Goal: Navigation & Orientation: Find specific page/section

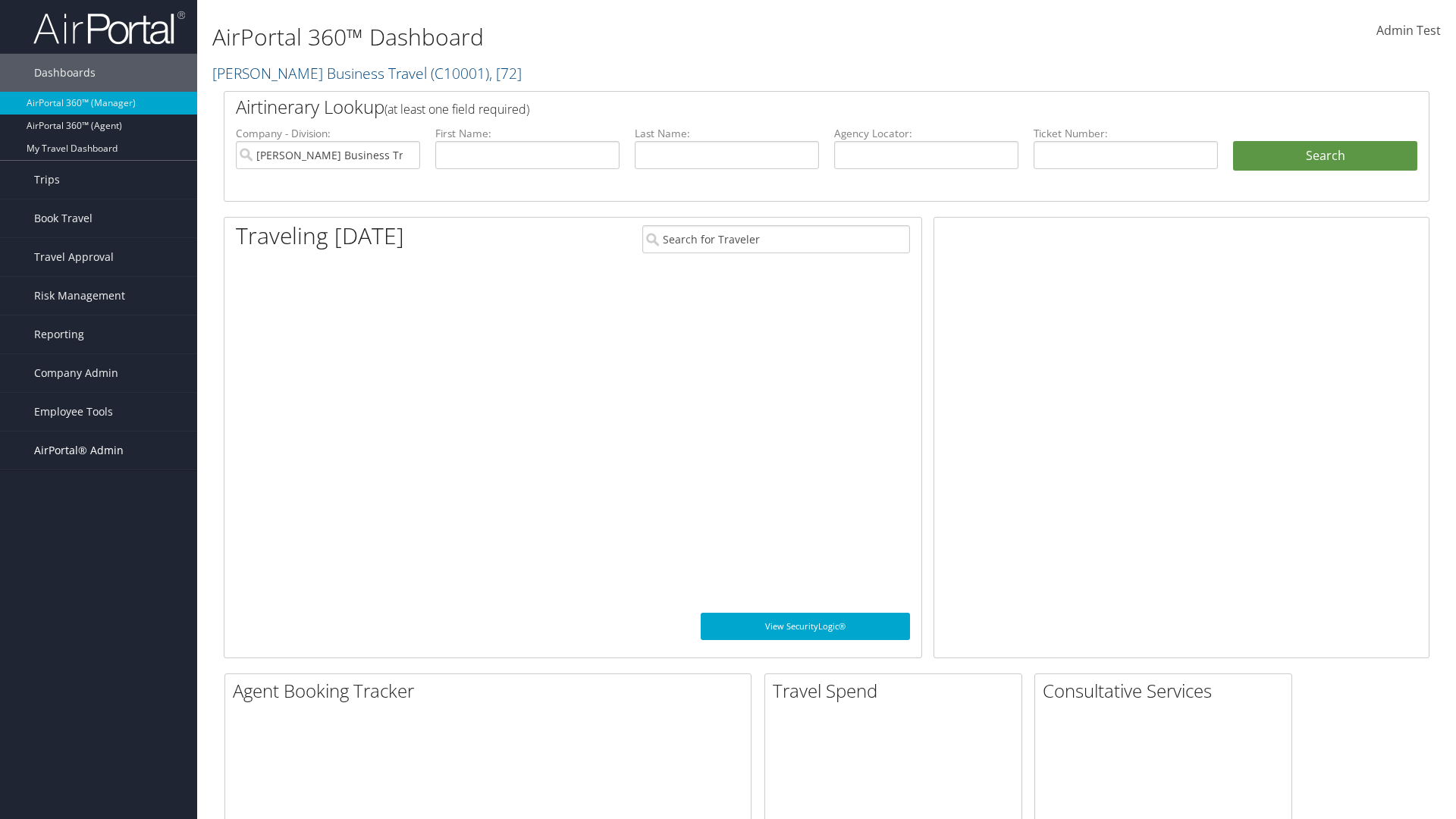
click at [99, 450] on span "AirPortal® Admin" at bounding box center [79, 450] width 90 height 38
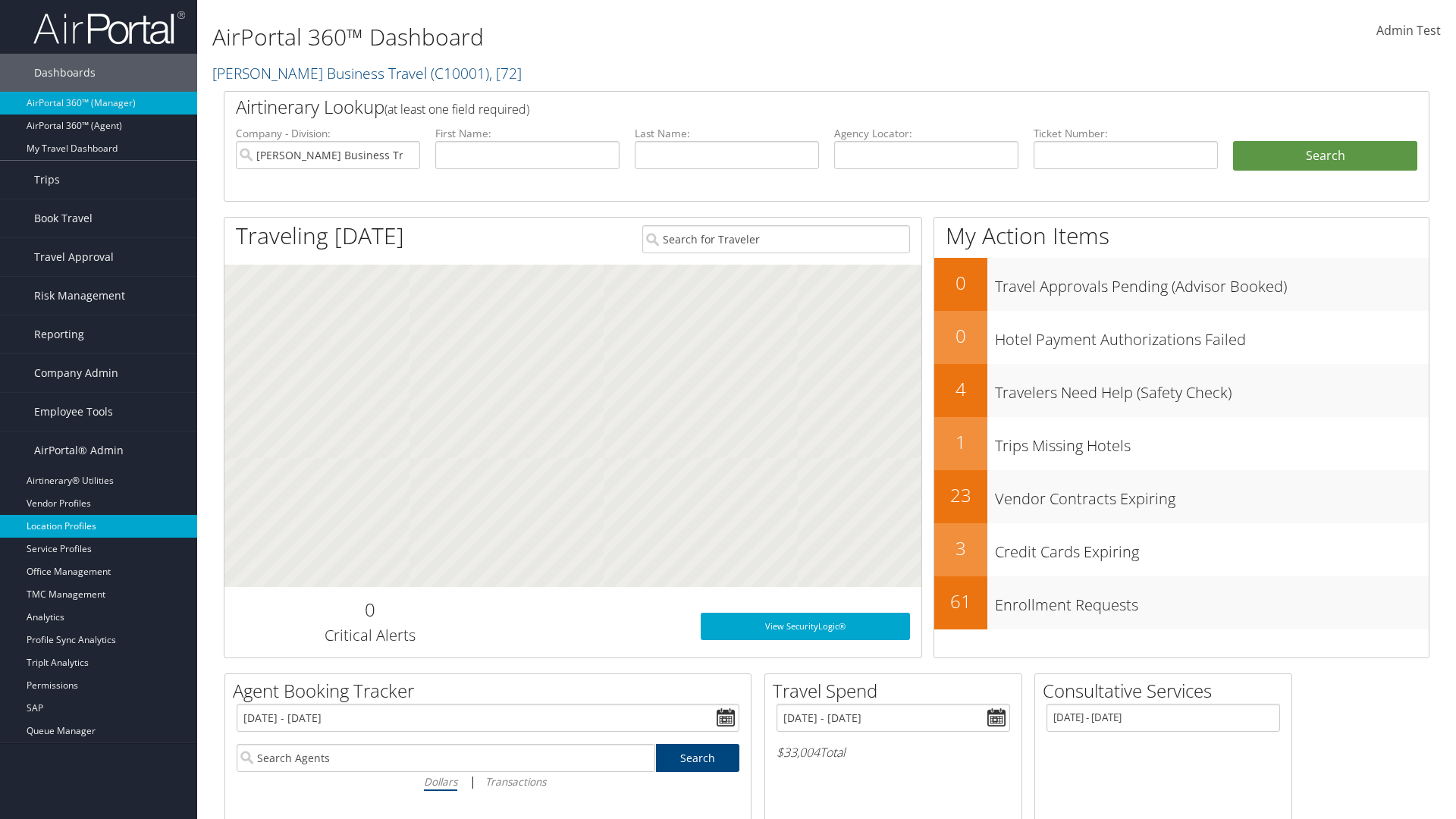
click at [99, 527] on link "Location Profiles" at bounding box center [99, 527] width 197 height 23
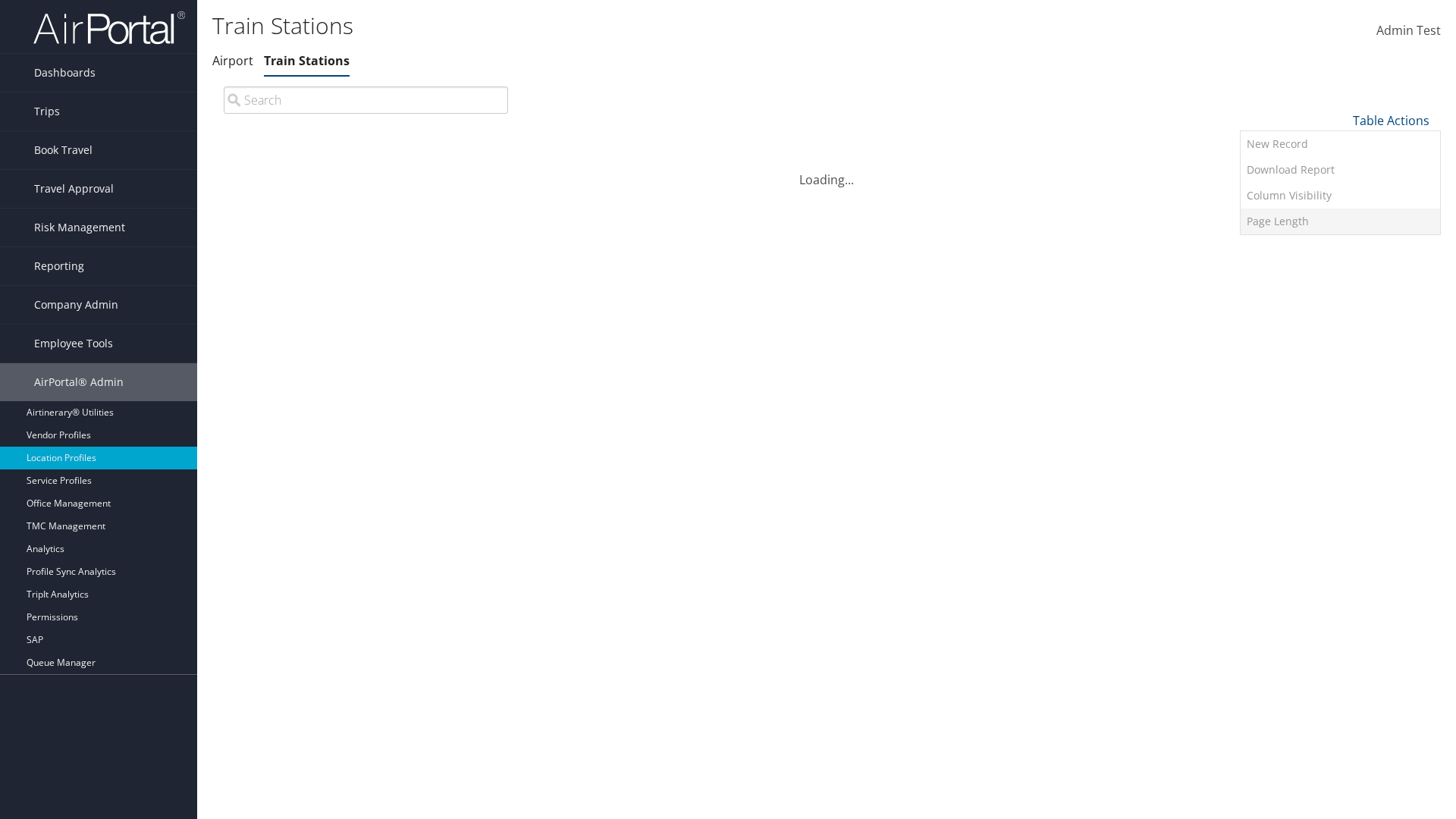
click at [1340, 221] on link "Page Length" at bounding box center [1340, 221] width 200 height 25
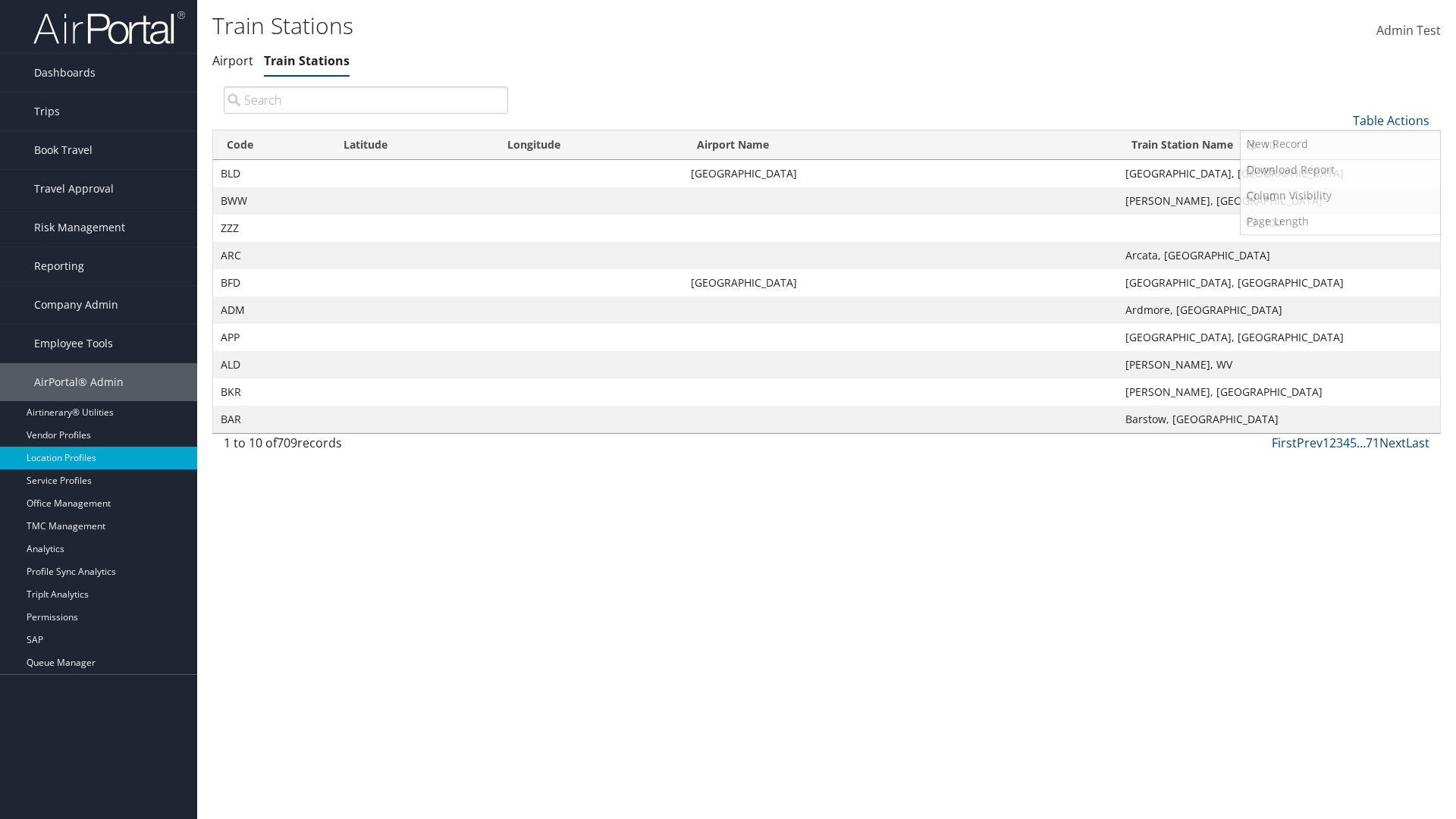
click at [1340, 171] on link "25" at bounding box center [1340, 171] width 200 height 25
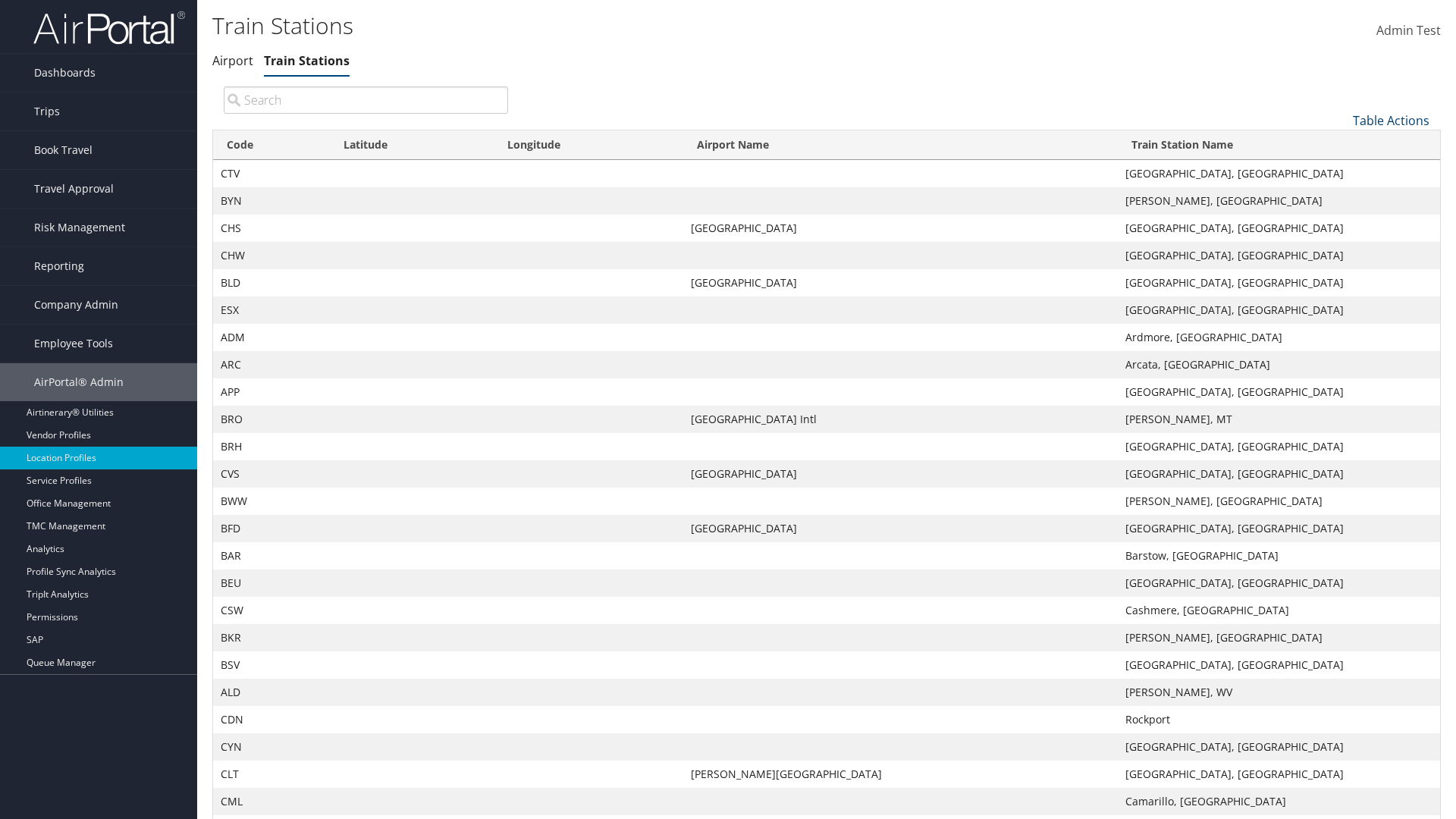
click at [1391, 120] on link "Table Actions" at bounding box center [1390, 121] width 76 height 16
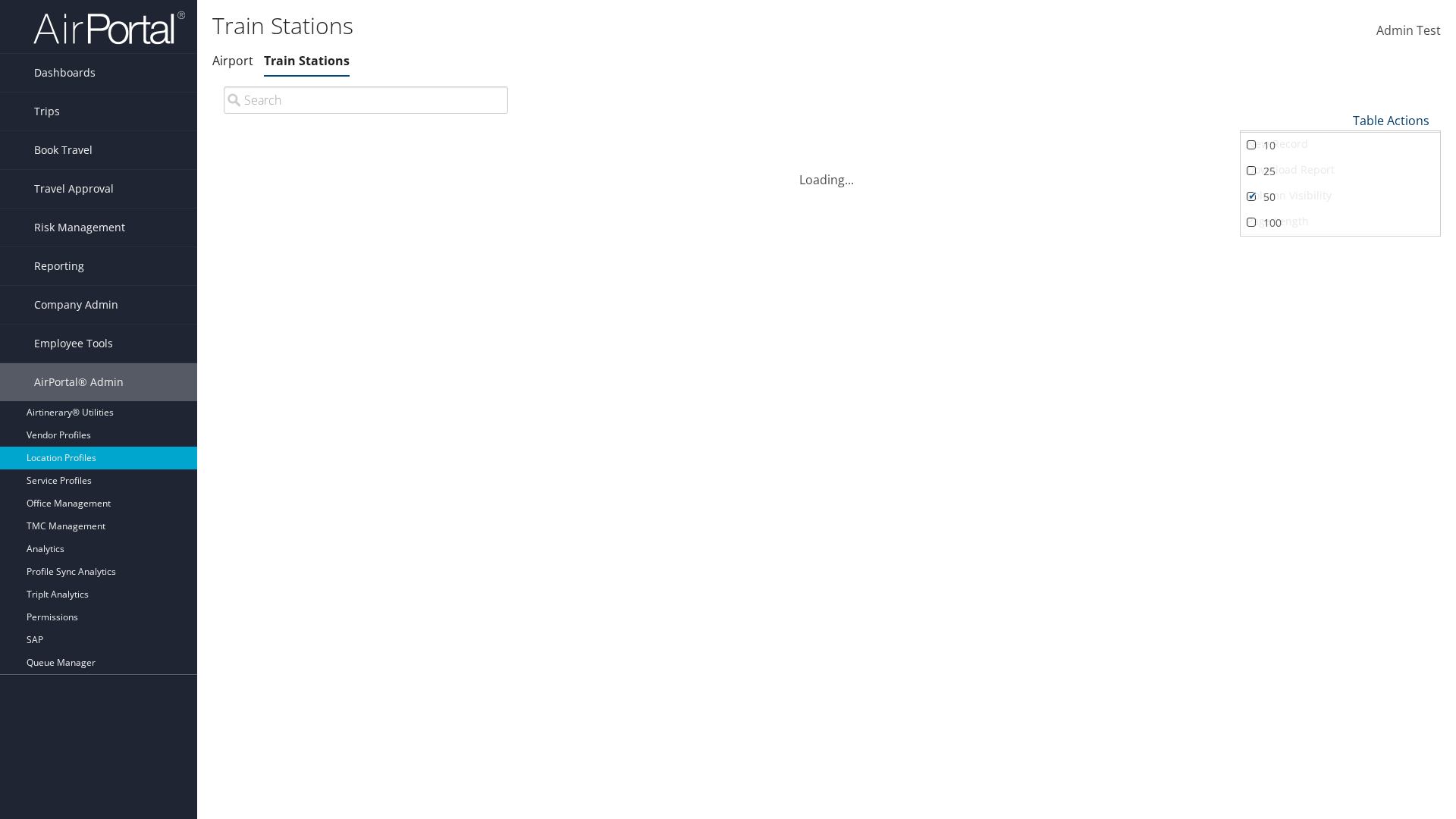
scroll to position [50, 0]
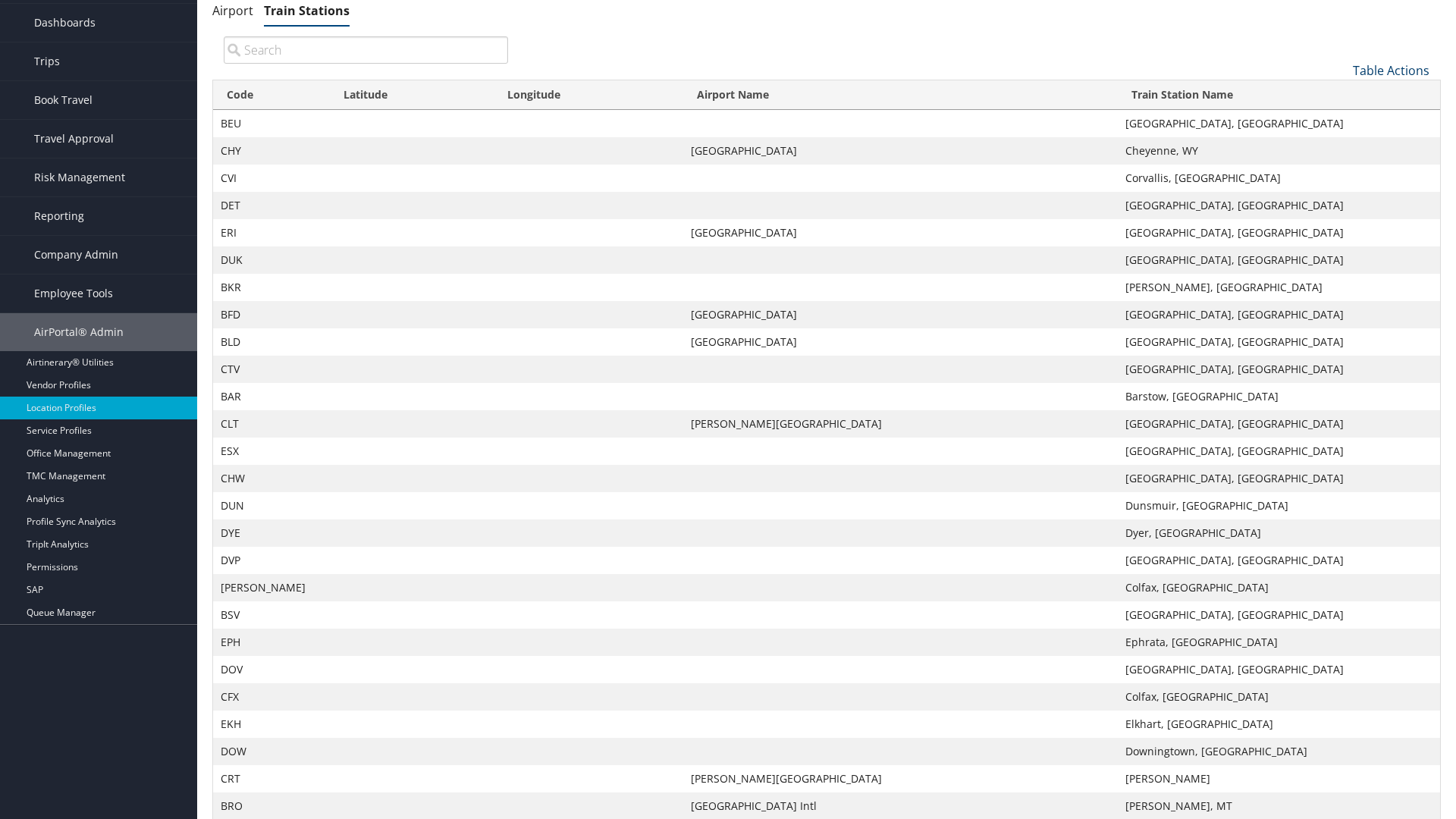
click at [1391, 79] on link "Table Actions" at bounding box center [1390, 71] width 76 height 16
click at [1340, 184] on link "Page Length" at bounding box center [1340, 171] width 200 height 25
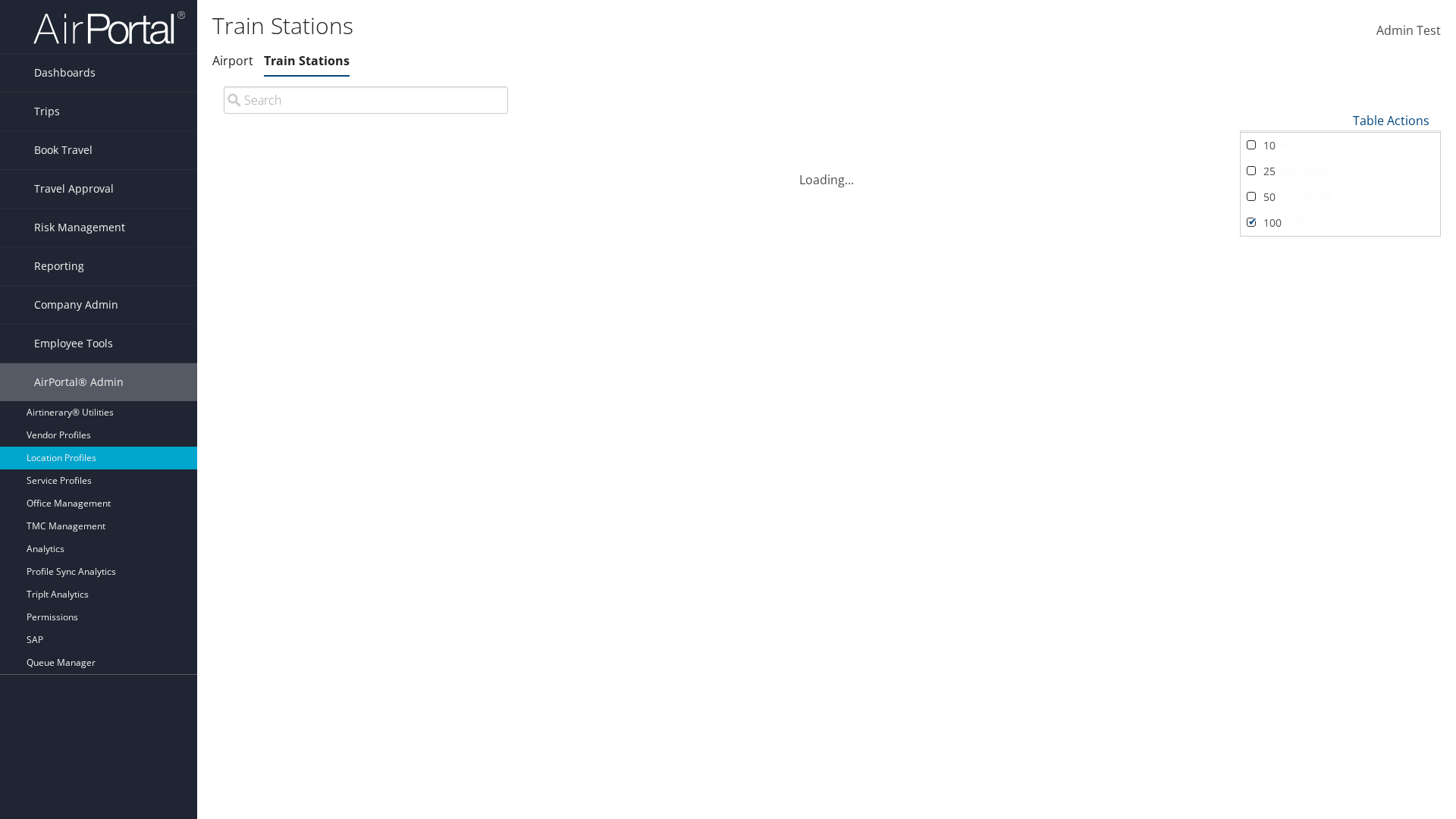
scroll to position [130, 0]
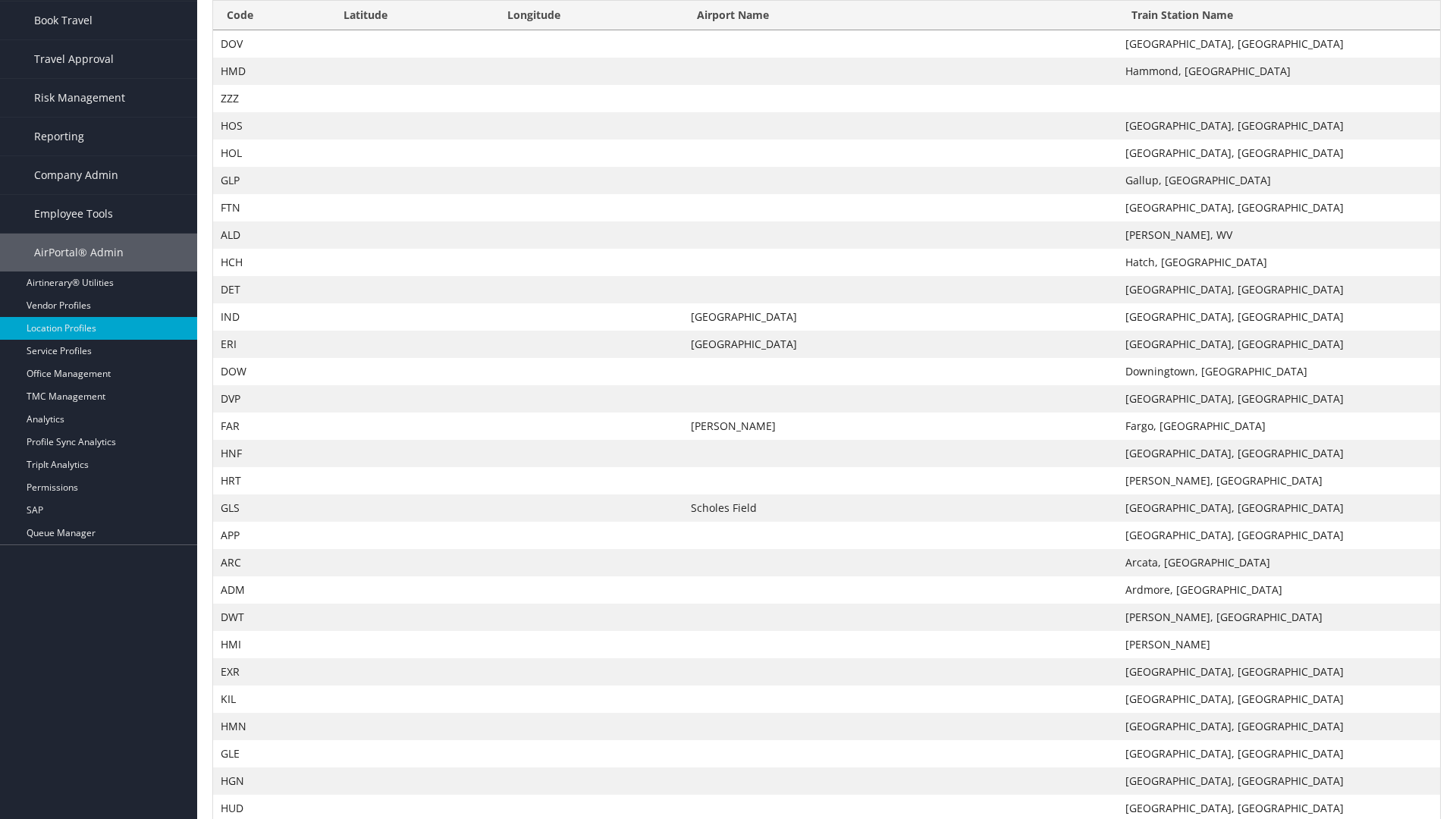
click at [270, 30] on th "Code" at bounding box center [271, 16] width 117 height 30
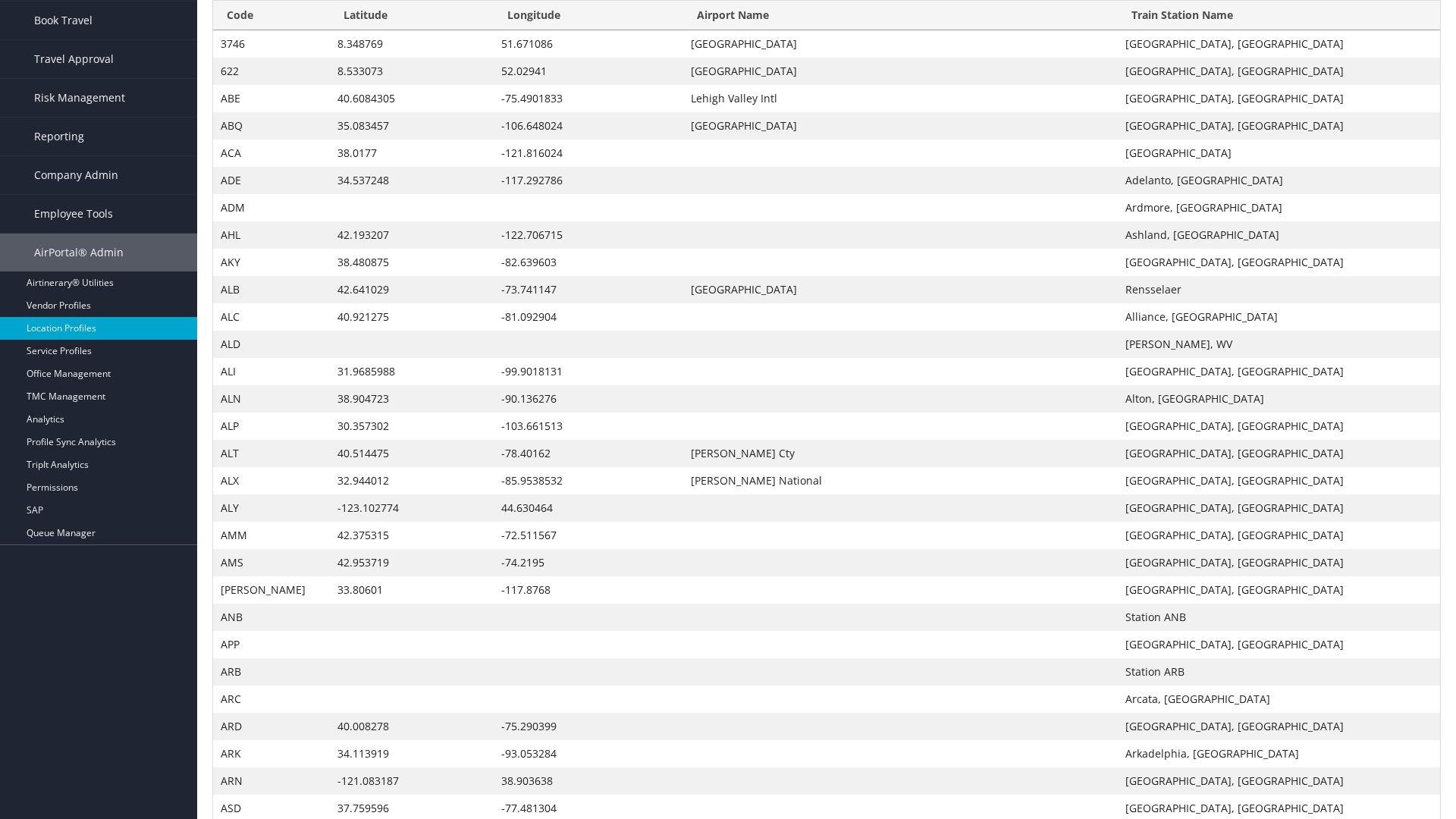
click at [270, 30] on th "Code" at bounding box center [271, 16] width 117 height 30
